Goal: Find specific page/section: Find specific page/section

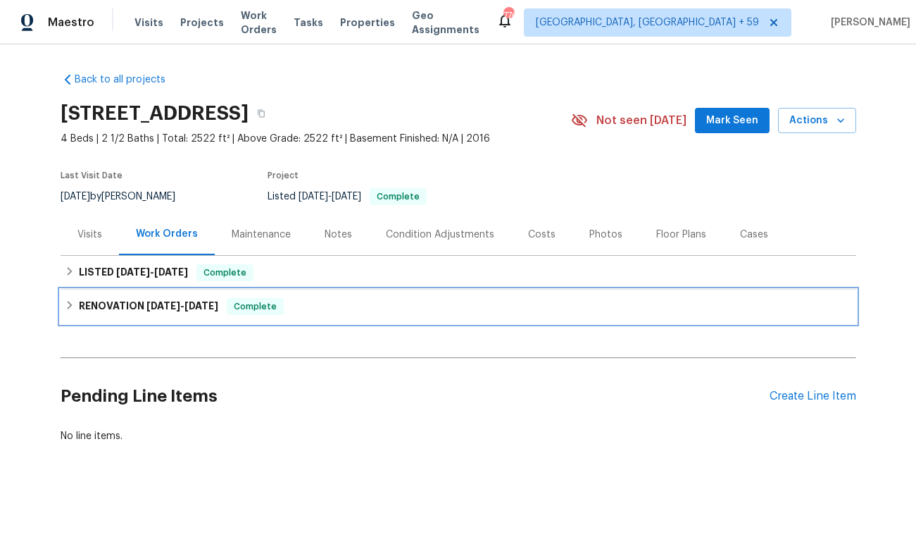
click at [112, 302] on h6 "RENOVATION [DATE] - [DATE]" at bounding box center [148, 306] width 139 height 17
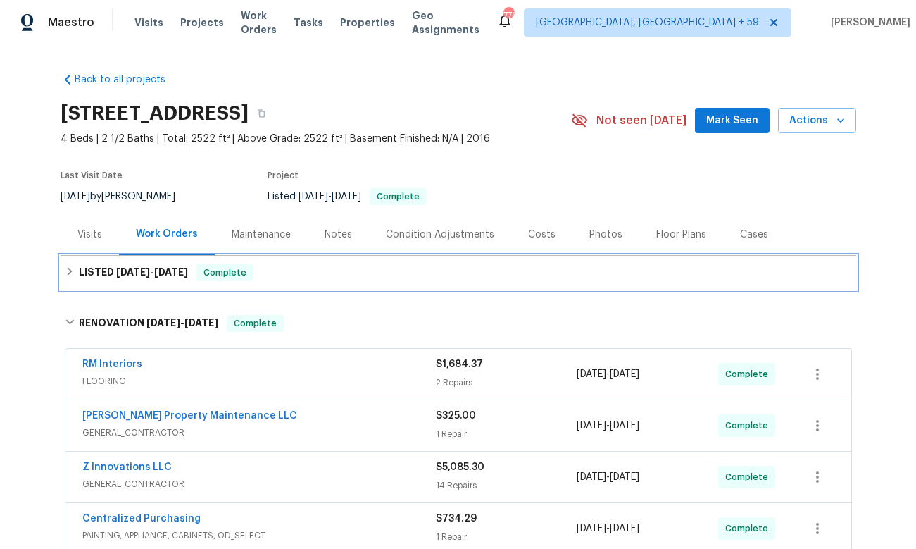
click at [110, 276] on h6 "LISTED [DATE] - [DATE]" at bounding box center [133, 272] width 109 height 17
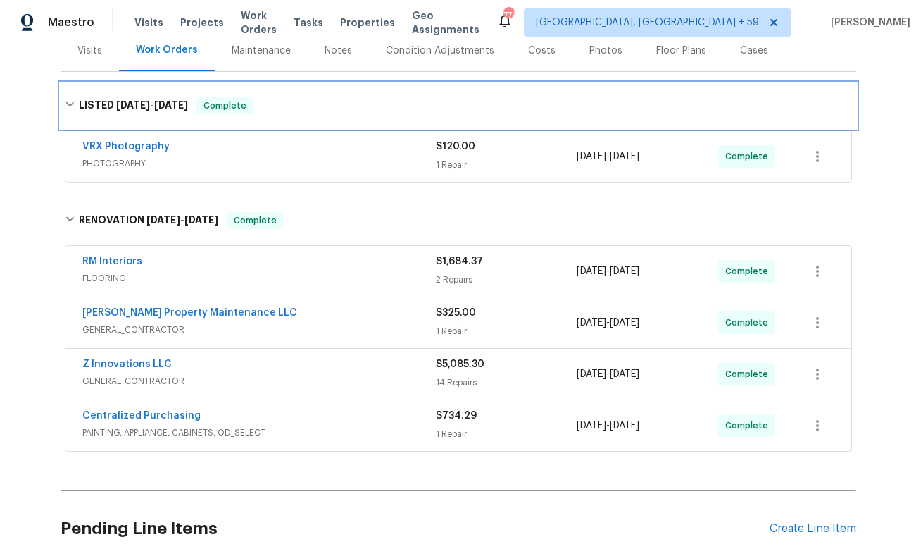
scroll to position [194, 0]
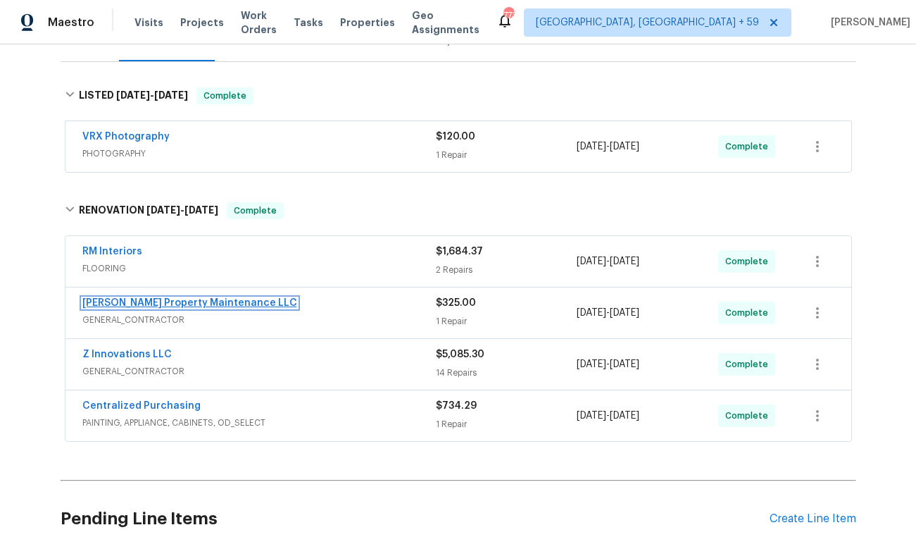
click at [213, 304] on link "[PERSON_NAME] Property Maintenance LLC" at bounding box center [189, 303] width 215 height 10
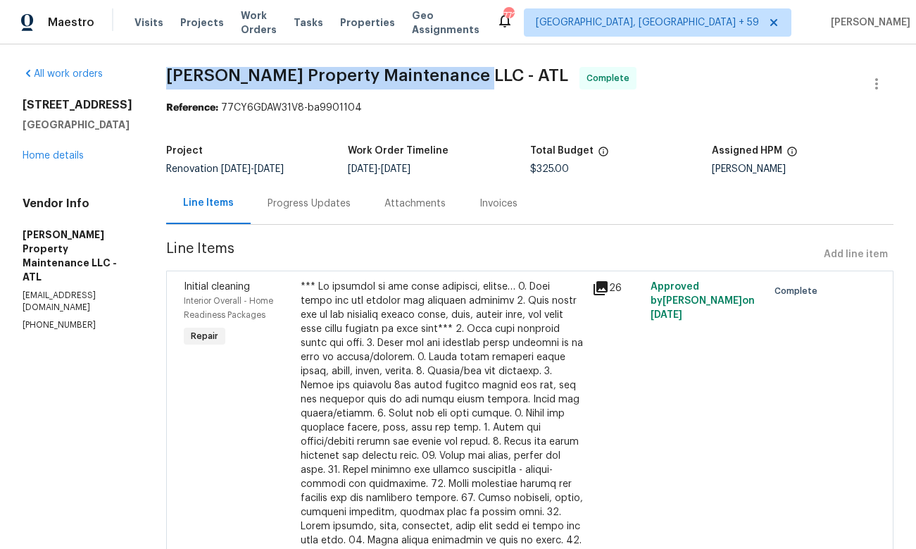
drag, startPoint x: 171, startPoint y: 75, endPoint x: 468, endPoint y: 73, distance: 296.6
click at [468, 73] on span "[PERSON_NAME] Property Maintenance LLC - ATL" at bounding box center [367, 75] width 402 height 17
copy span "[PERSON_NAME] Property Maintenance LLC - ATL"
